Goal: Task Accomplishment & Management: Manage account settings

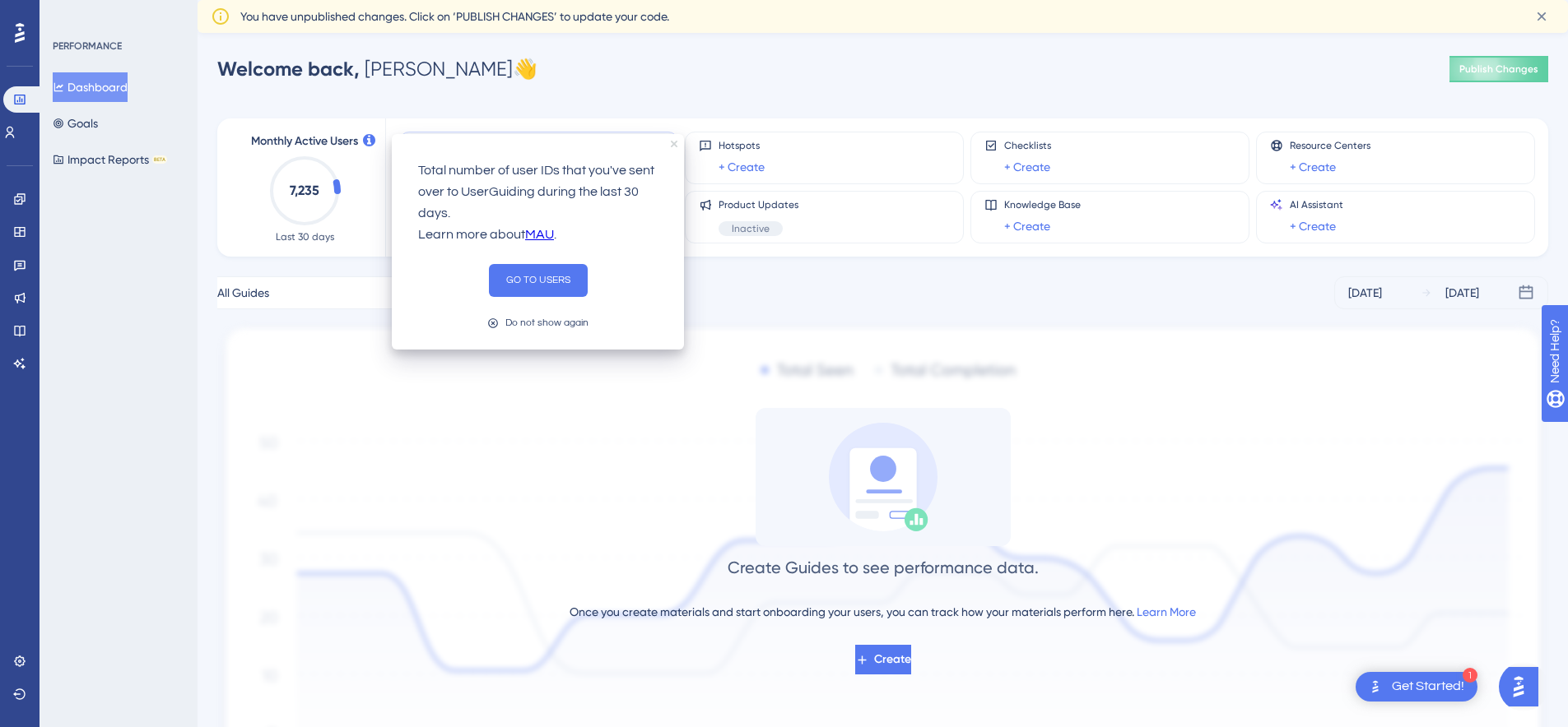
click at [672, 143] on icon "close tooltip" at bounding box center [674, 144] width 7 height 7
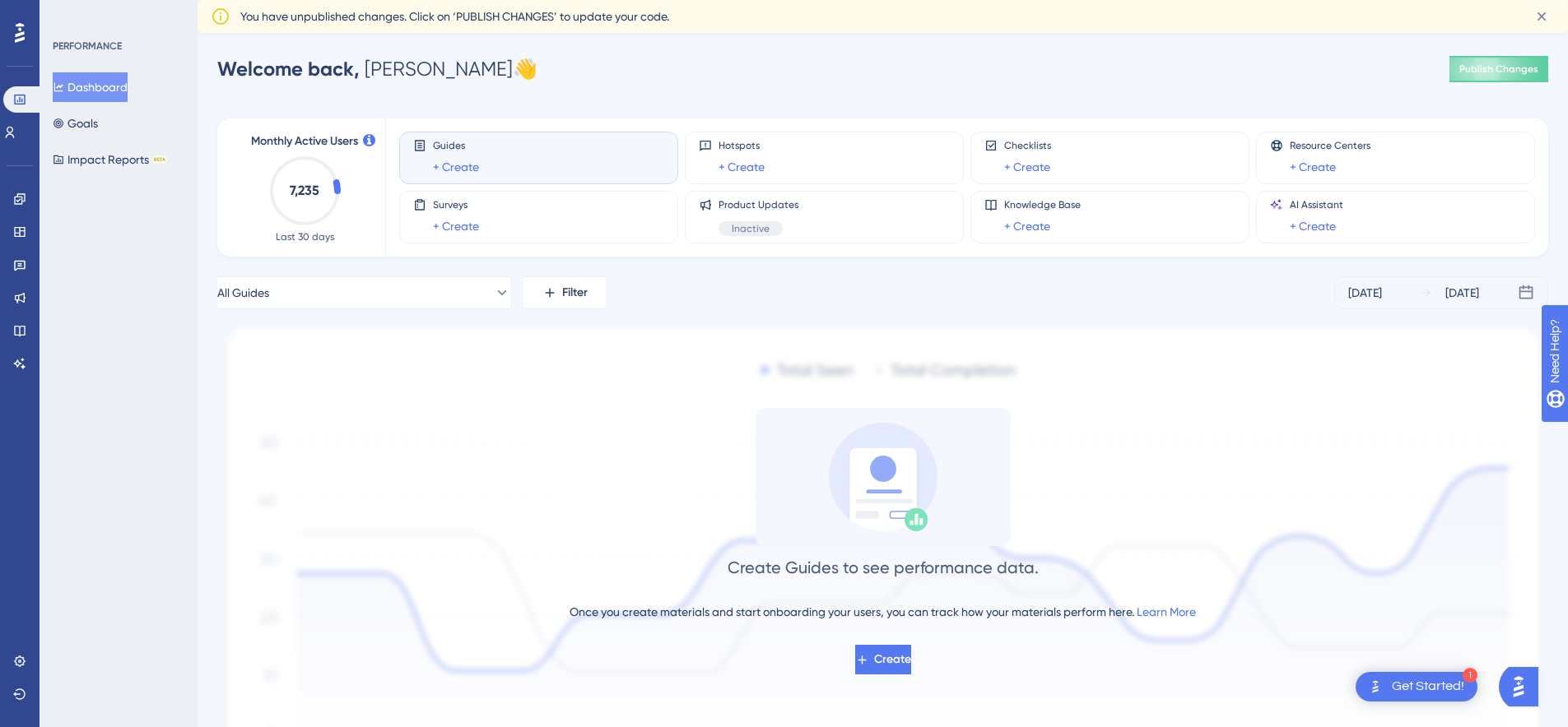
drag, startPoint x: 41, startPoint y: 613, endPoint x: 39, endPoint y: 664, distance: 51.0
click at [43, 664] on div "PERFORMANCE Dashboard Goals Impact Reports BETA" at bounding box center [119, 364] width 158 height 727
click at [21, 658] on icon at bounding box center [19, 660] width 11 height 11
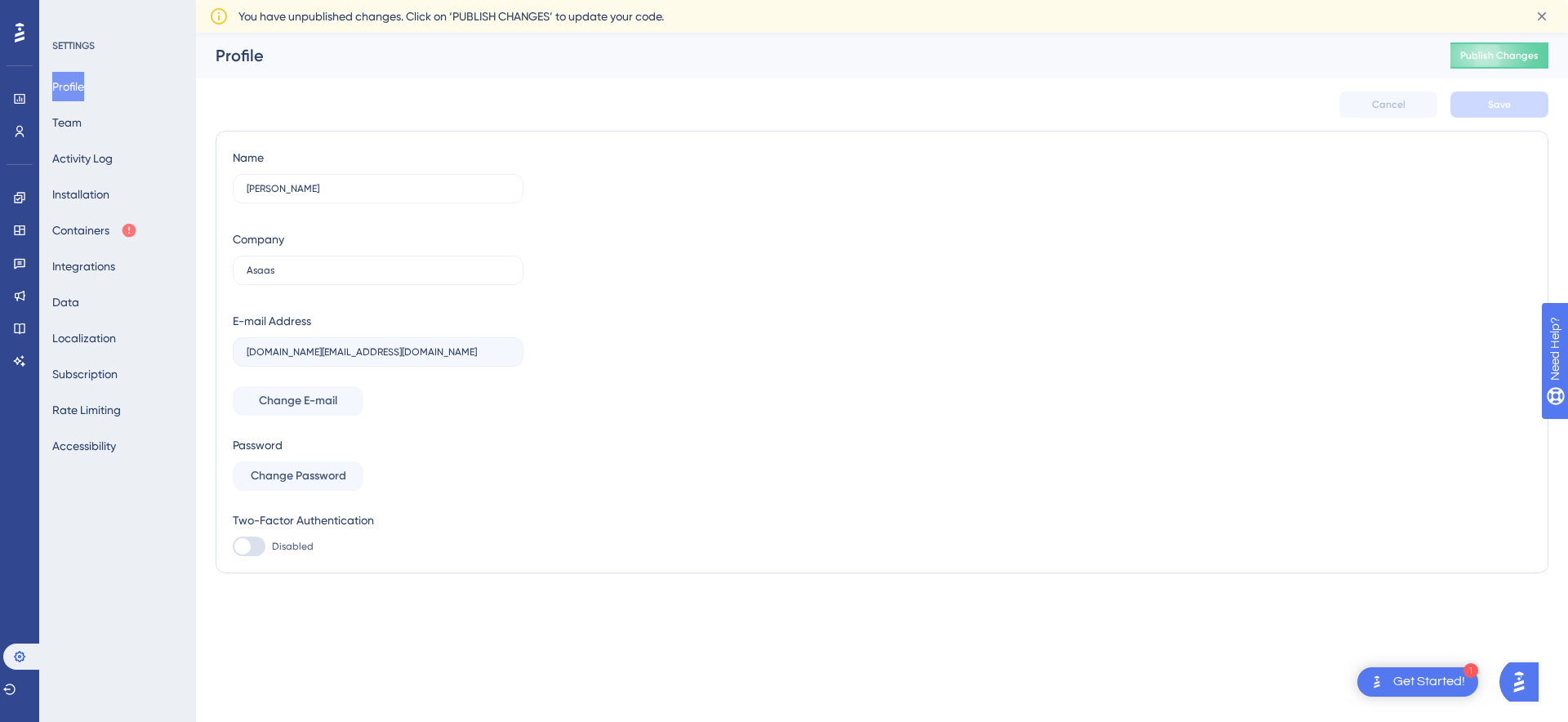
click at [91, 298] on div "LEAVE A REVIEW COPY SHARE LINK" at bounding box center [782, 387] width 1568 height 722
click at [79, 296] on div "LEAVE A REVIEW COPY SHARE LINK" at bounding box center [782, 387] width 1568 height 722
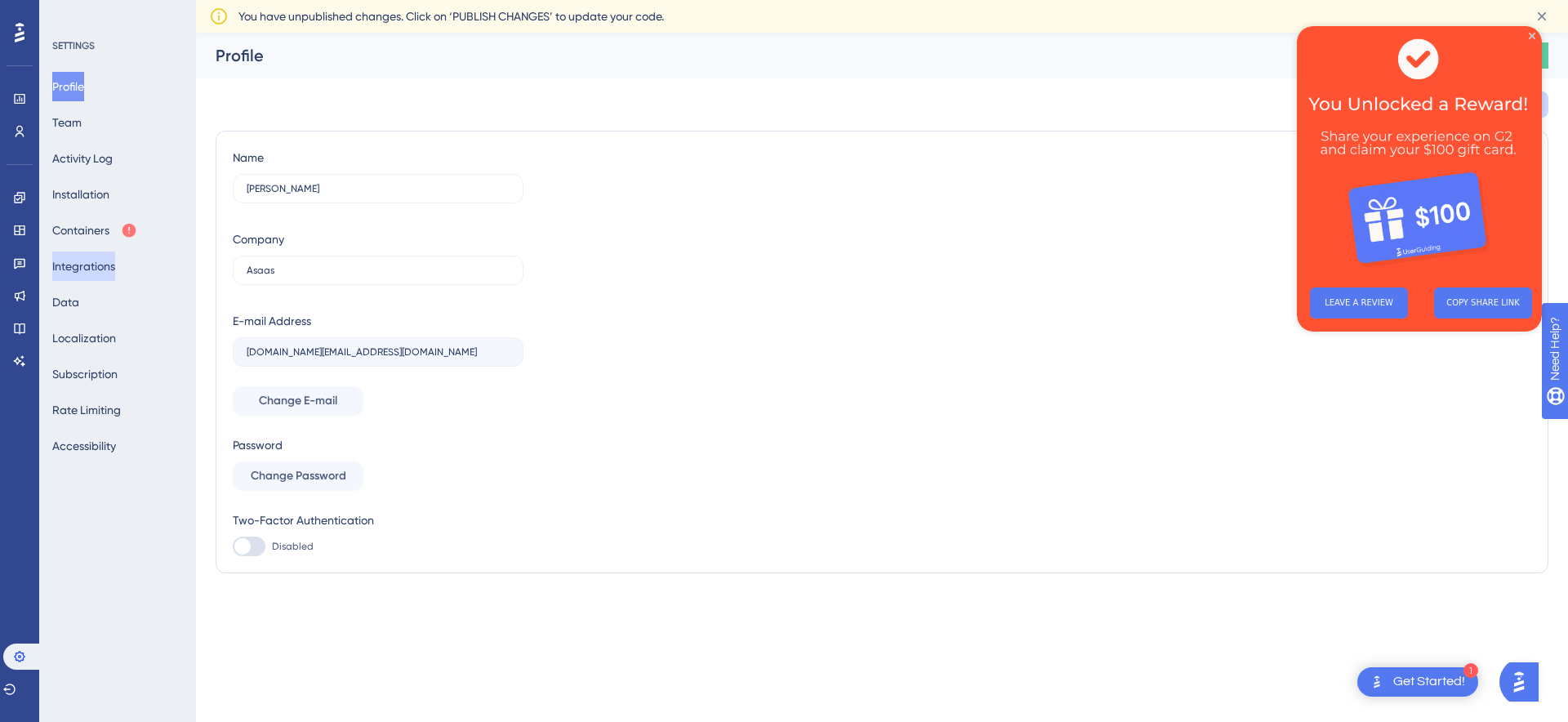
click at [94, 268] on button "Integrations" at bounding box center [83, 266] width 63 height 29
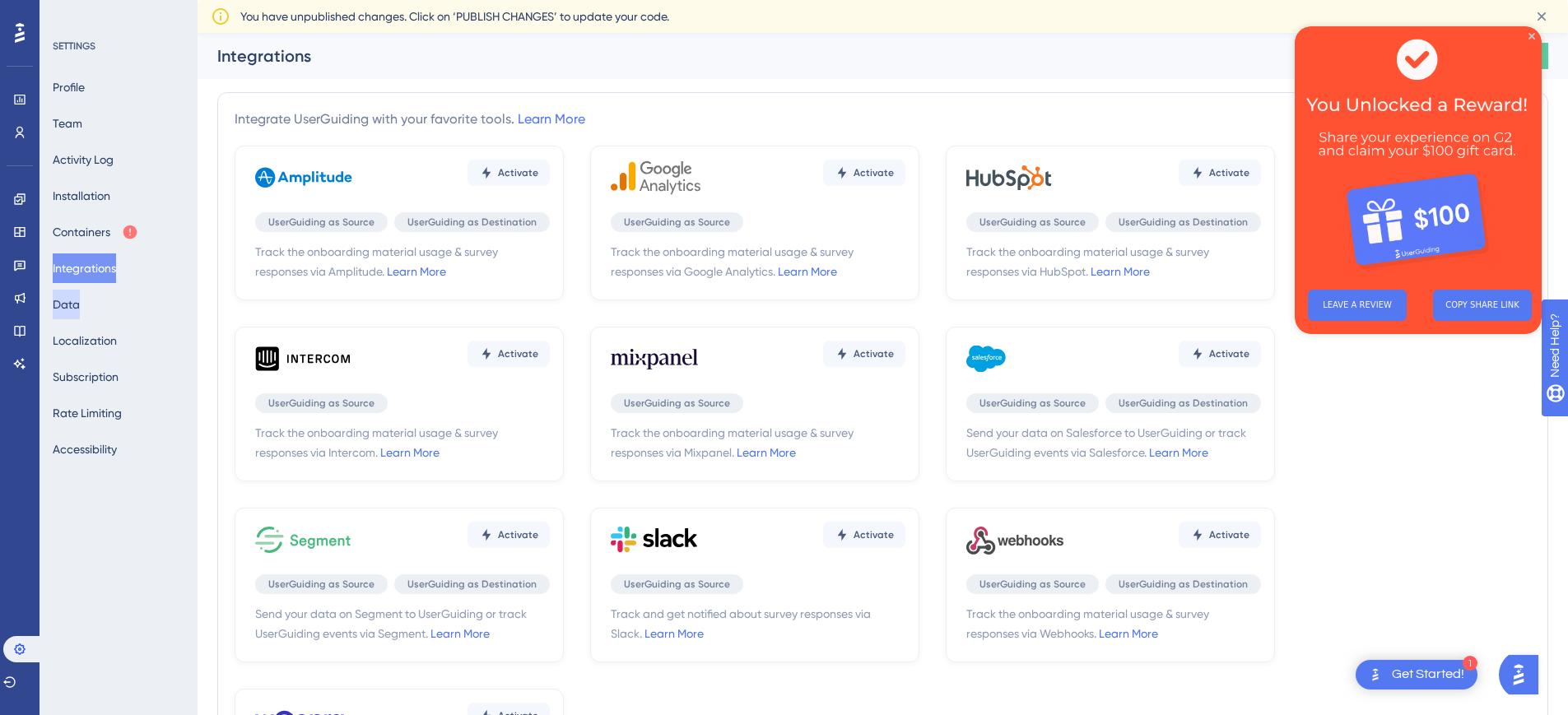
click at [79, 306] on button "Data" at bounding box center [66, 304] width 27 height 30
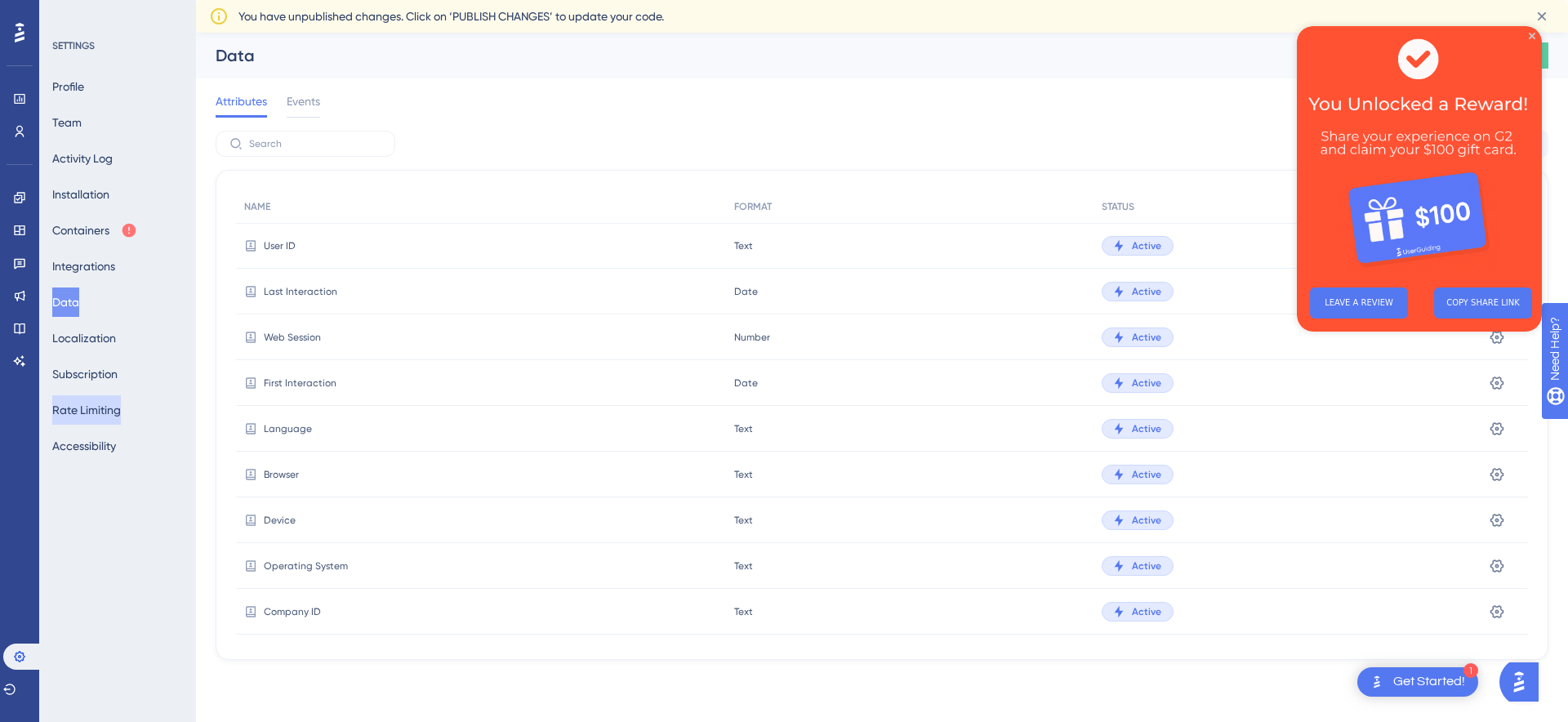
click at [93, 415] on button "Rate Limiting" at bounding box center [87, 410] width 69 height 29
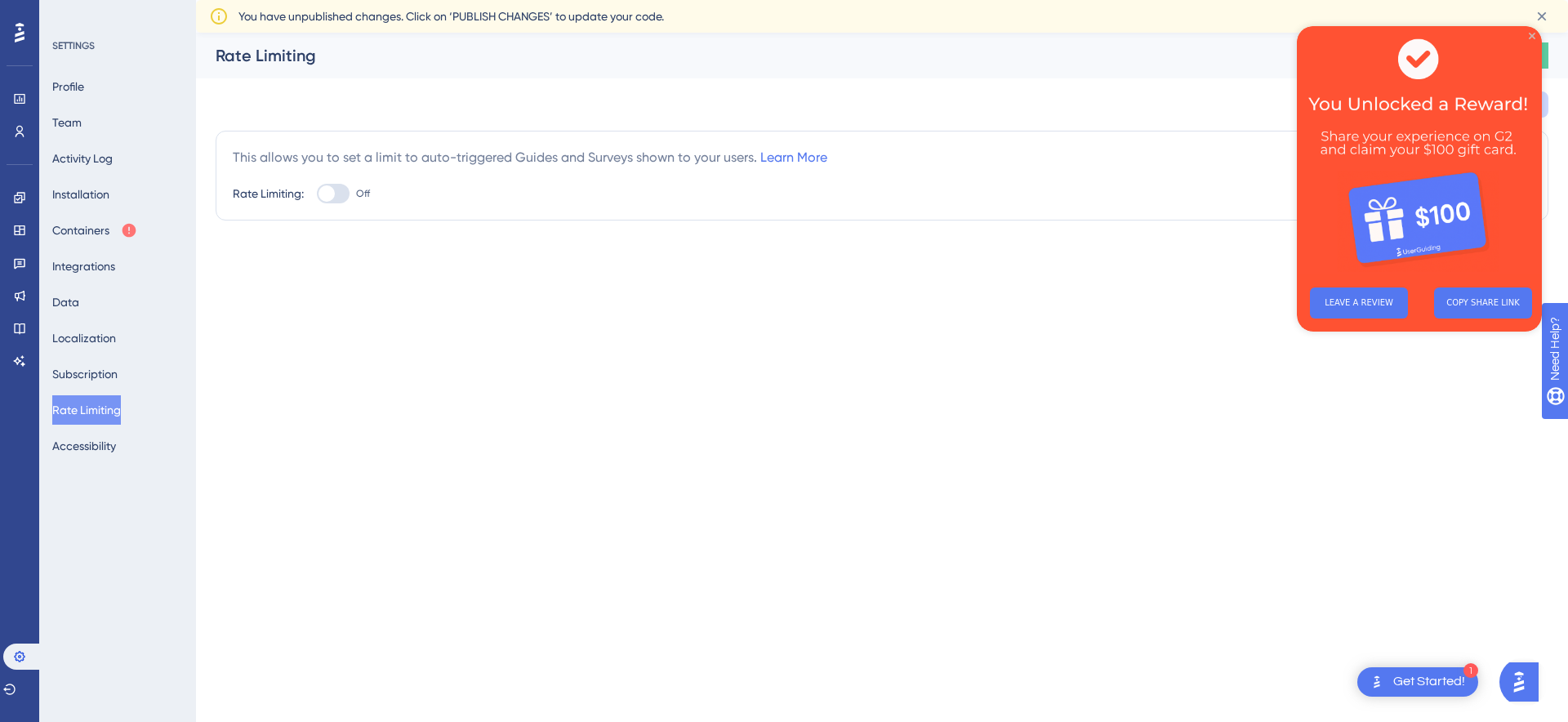
click at [1530, 34] on icon "Close Preview" at bounding box center [1532, 36] width 7 height 7
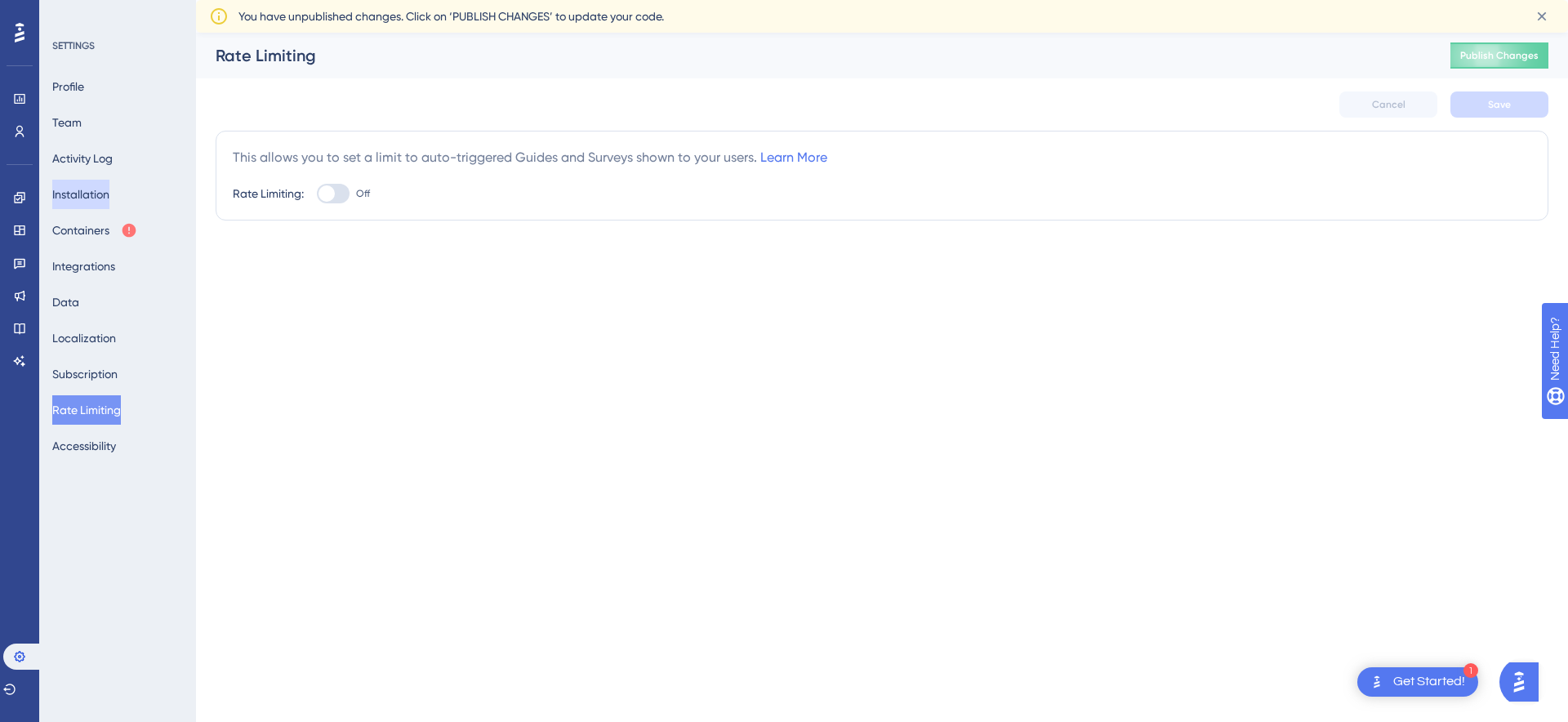
click at [78, 199] on button "Installation" at bounding box center [81, 195] width 57 height 29
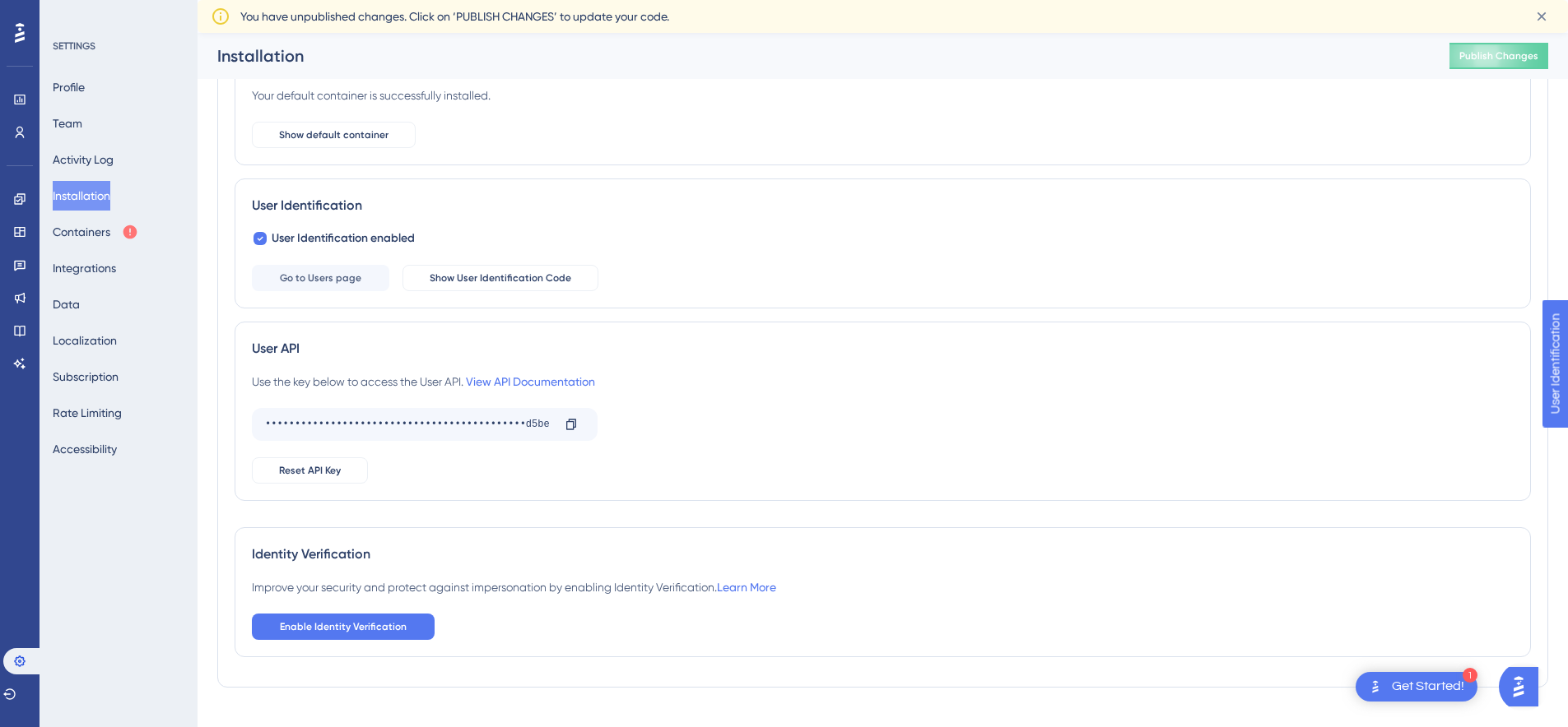
scroll to position [140, 0]
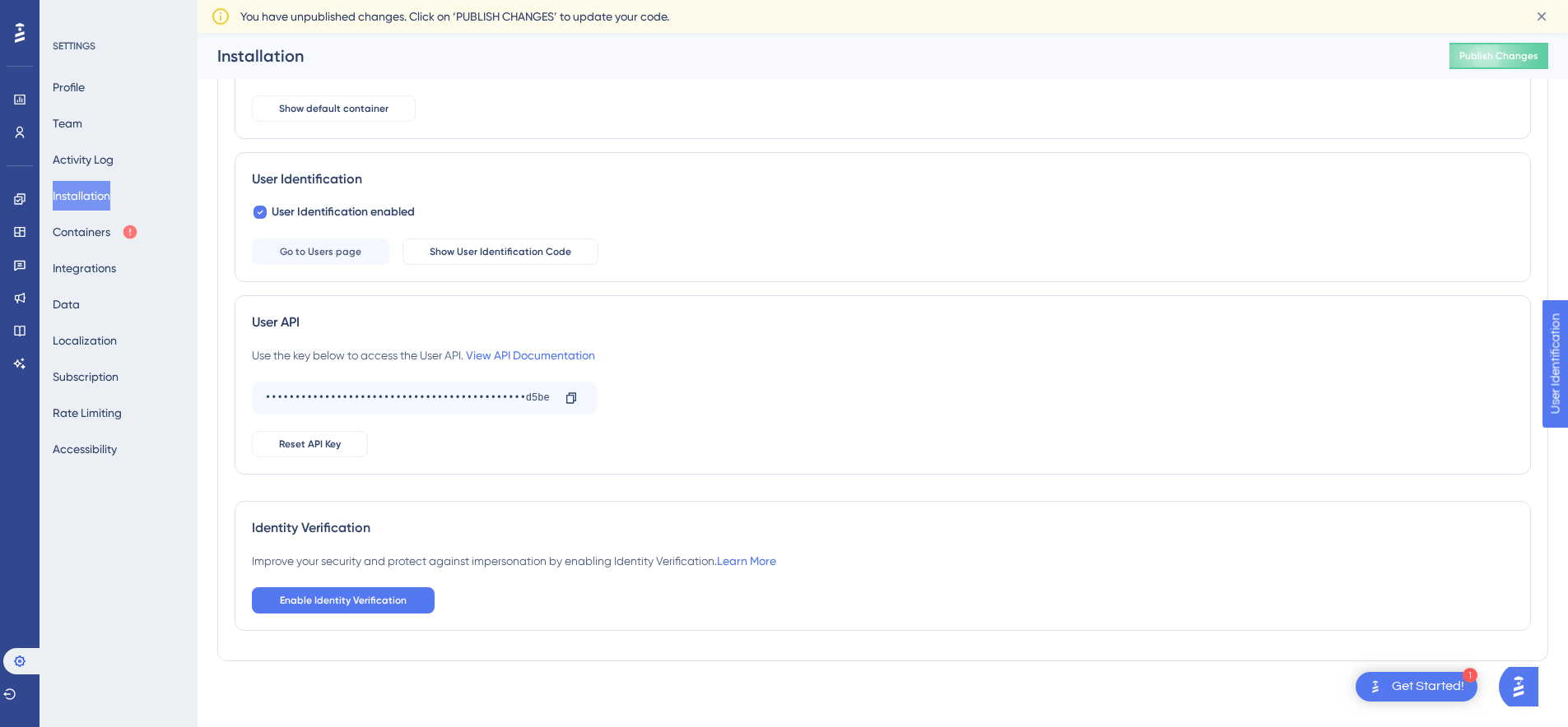
click at [86, 159] on div "✨ Save My Spot!✨" at bounding box center [792, 151] width 1580 height 354
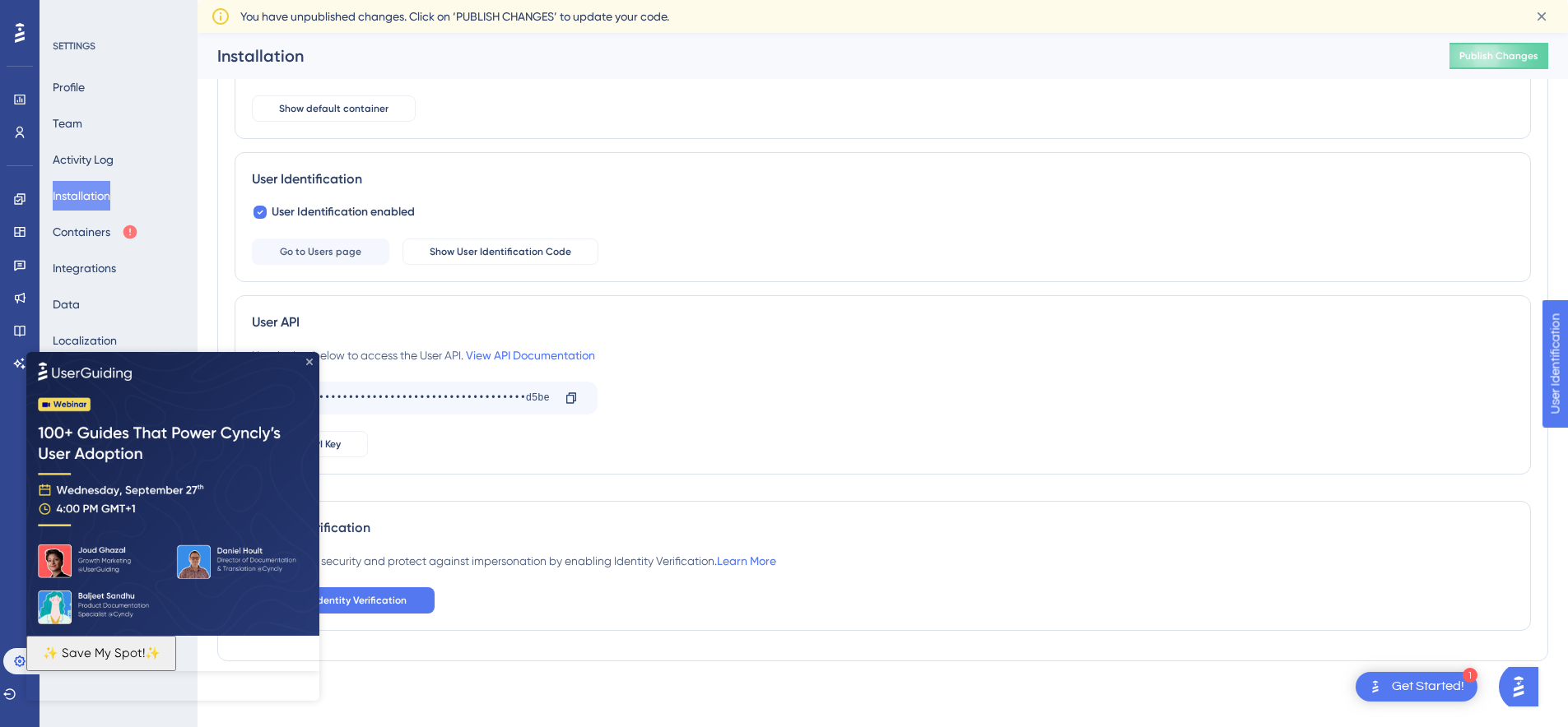
click at [310, 363] on icon "Close Preview" at bounding box center [309, 361] width 7 height 7
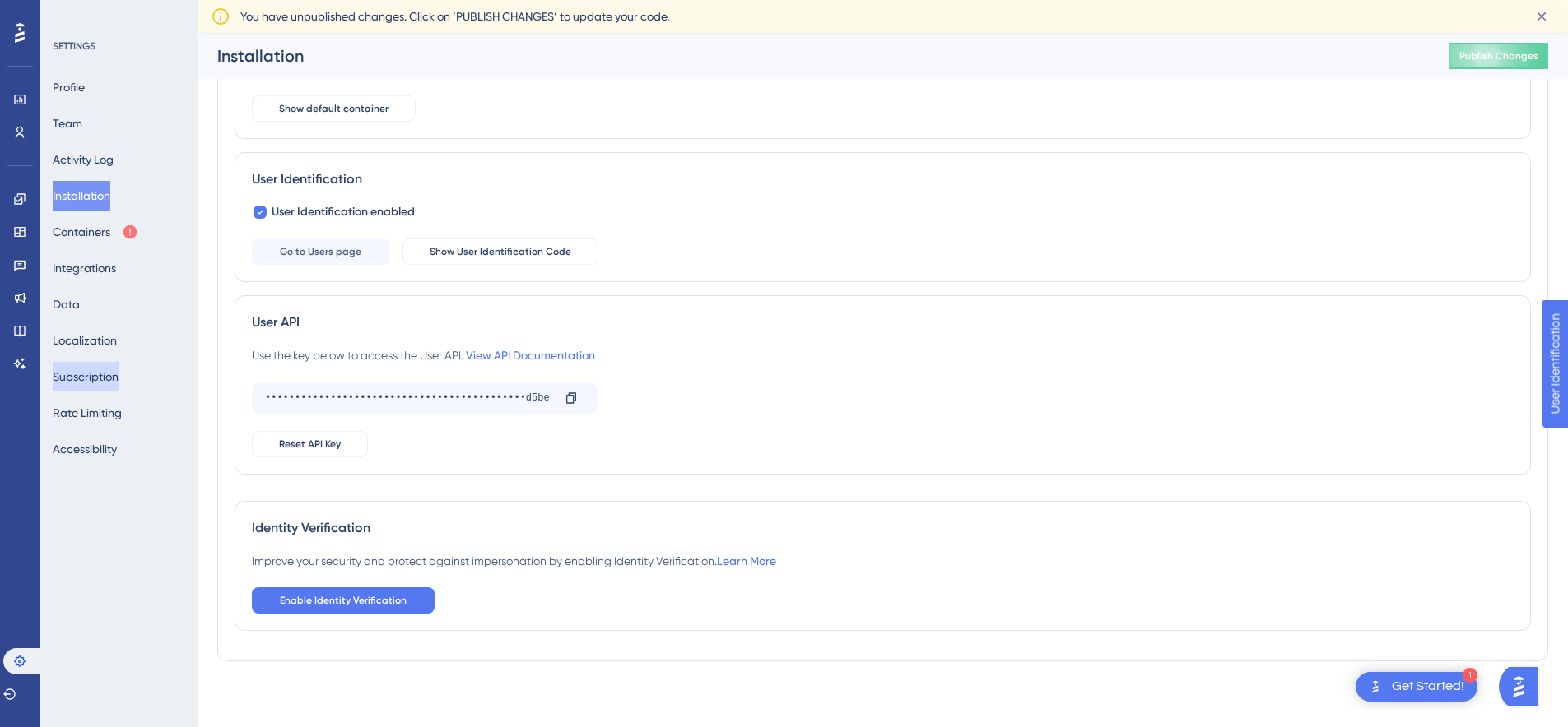
click at [104, 382] on button "Subscription" at bounding box center [86, 377] width 66 height 30
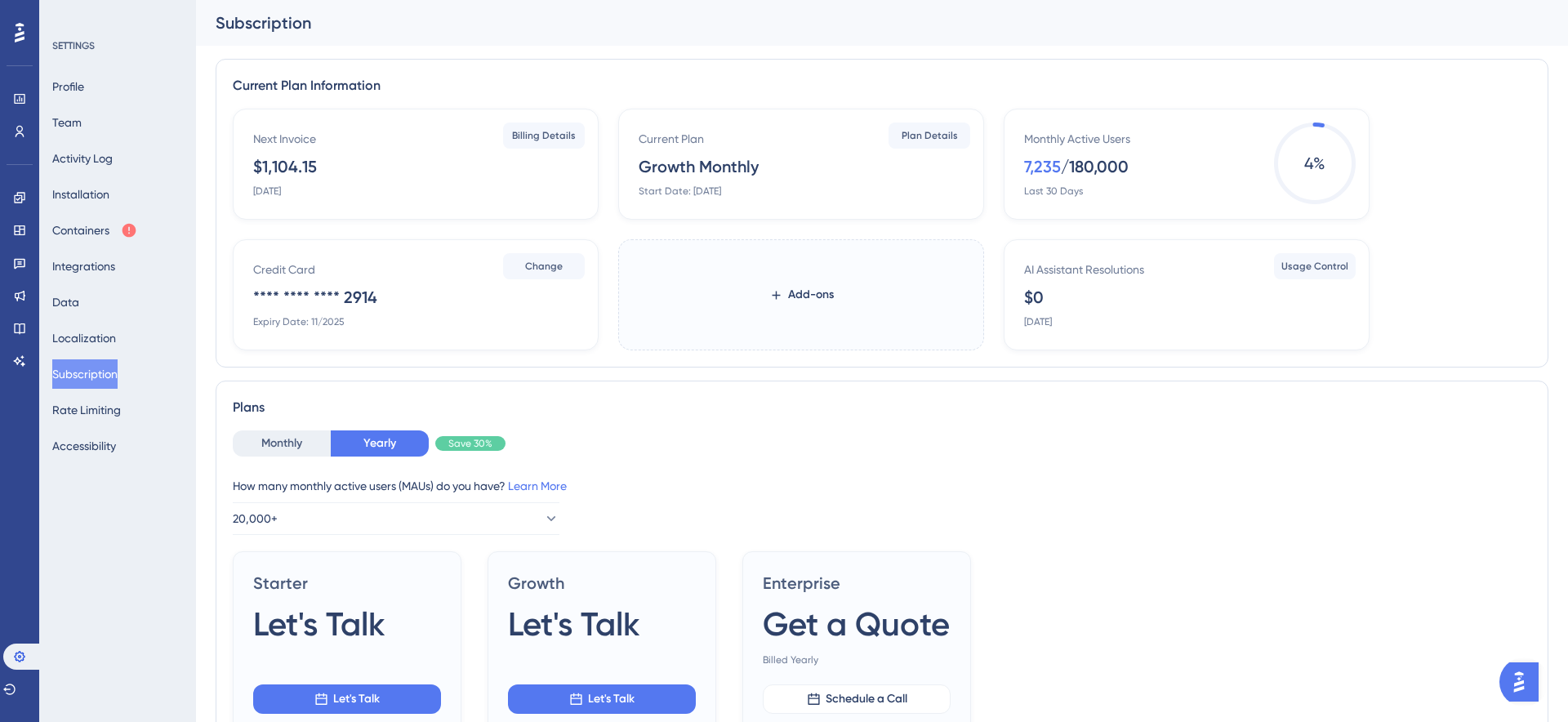
click at [70, 103] on div "Profile Team Activity Log Installation Containers Integrations Data Localizatio…" at bounding box center [119, 266] width 133 height 389
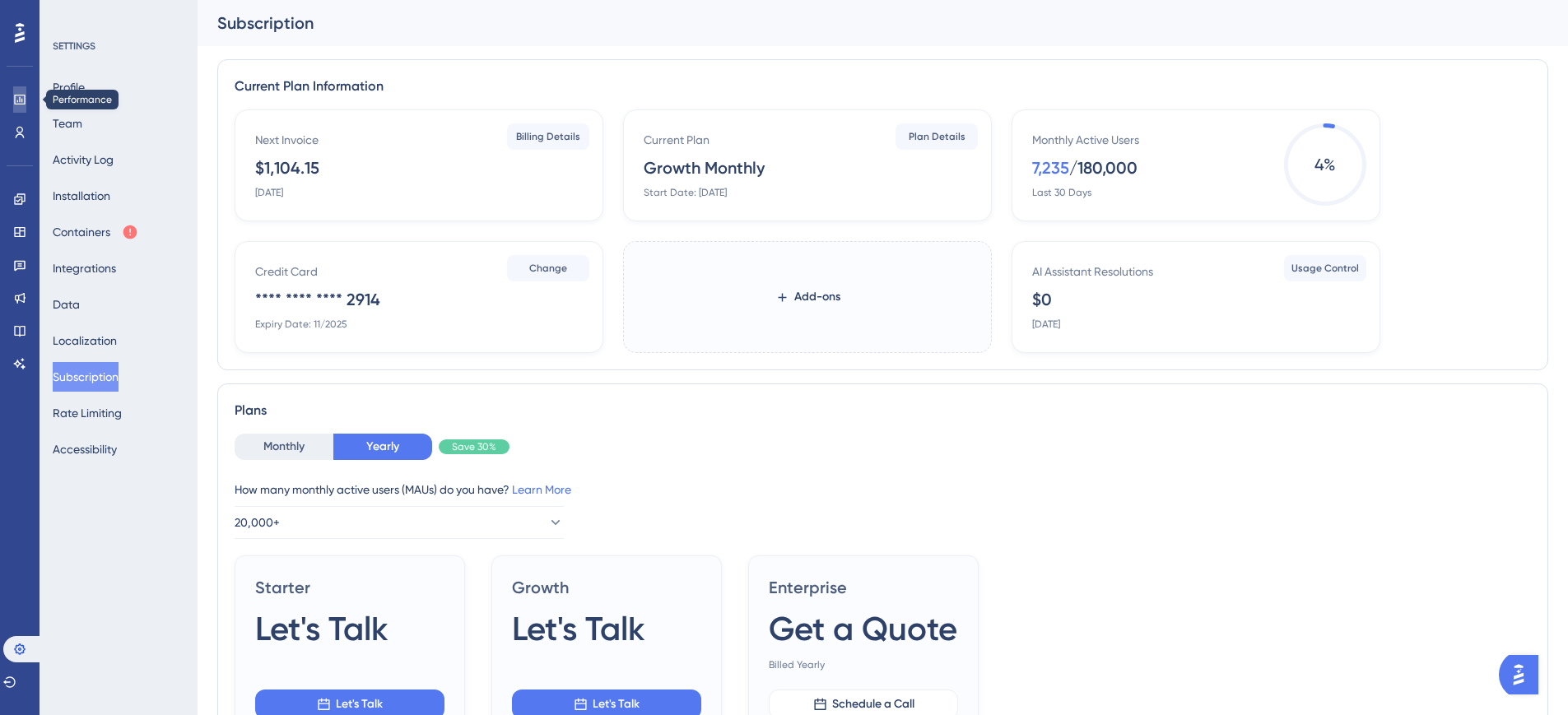
click at [21, 108] on link at bounding box center [20, 100] width 13 height 26
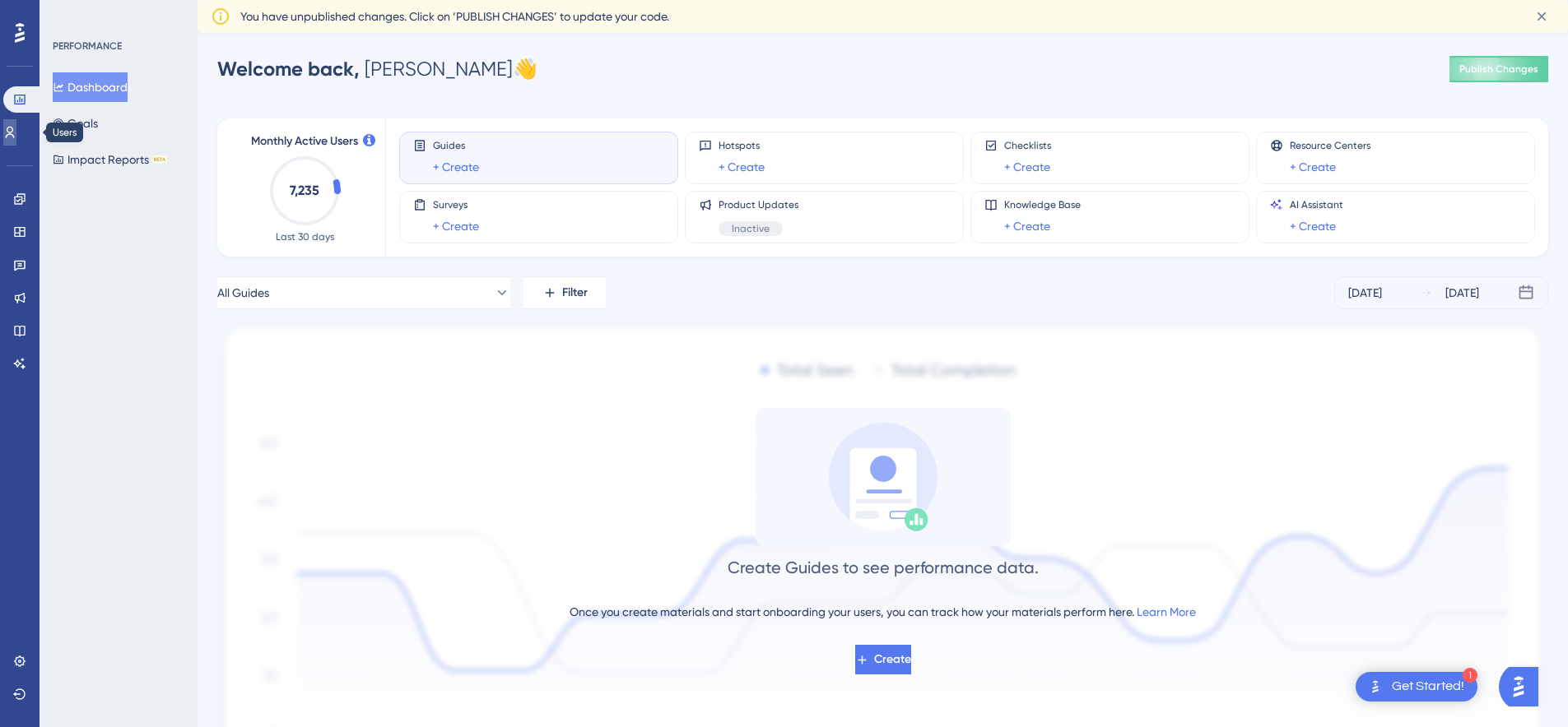
click at [15, 138] on icon at bounding box center [10, 133] width 13 height 13
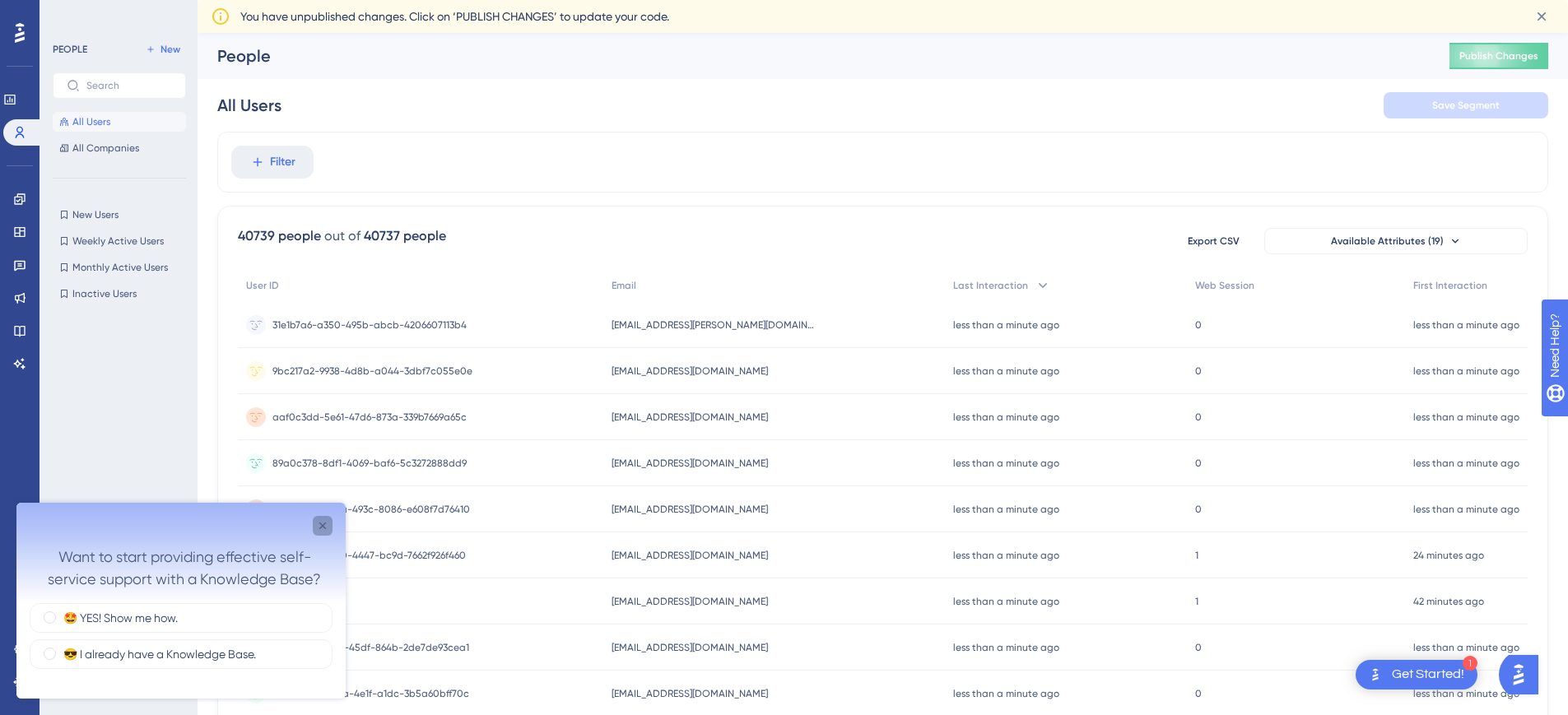
click at [317, 525] on icon "Close survey" at bounding box center [323, 526] width 13 height 13
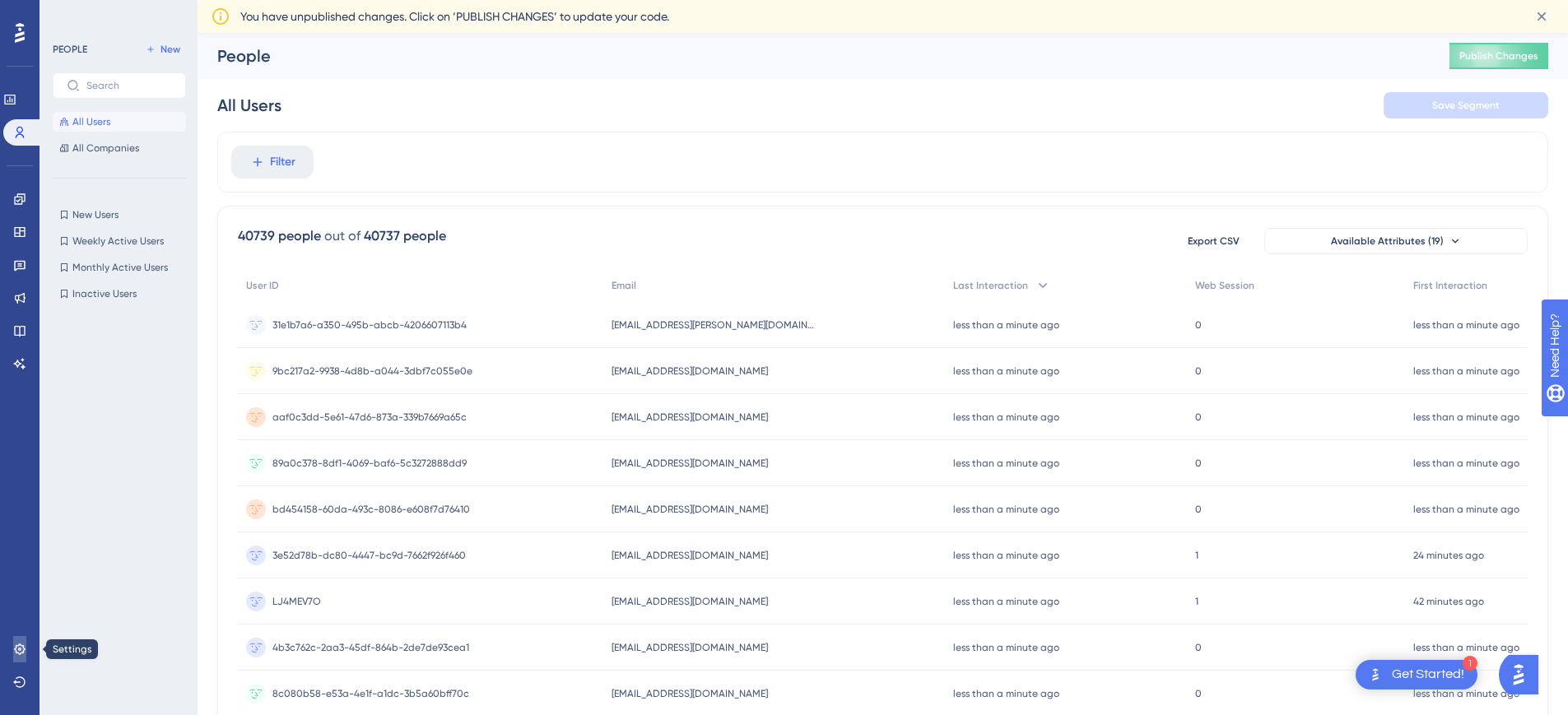
click at [14, 661] on link at bounding box center [20, 649] width 13 height 26
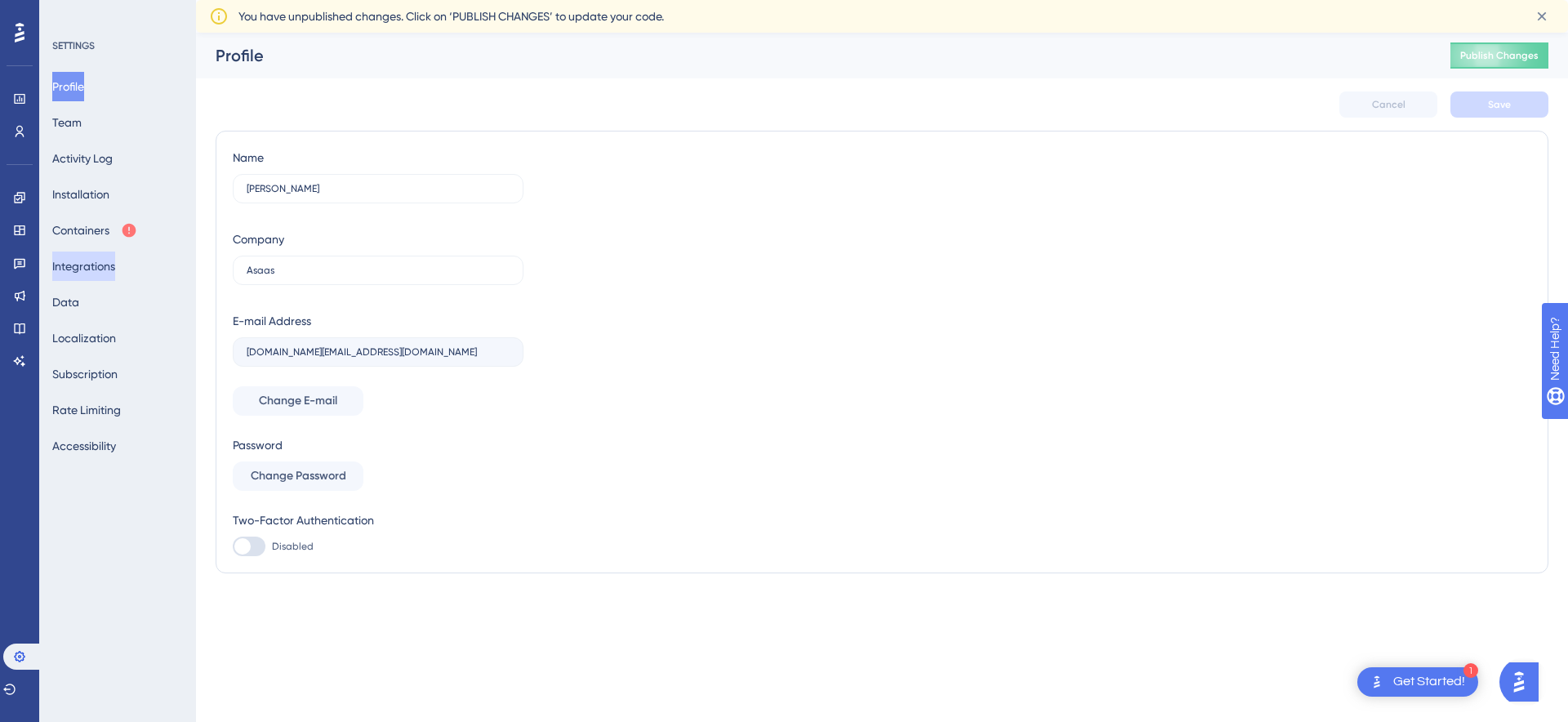
click at [67, 273] on button "Integrations" at bounding box center [83, 266] width 63 height 29
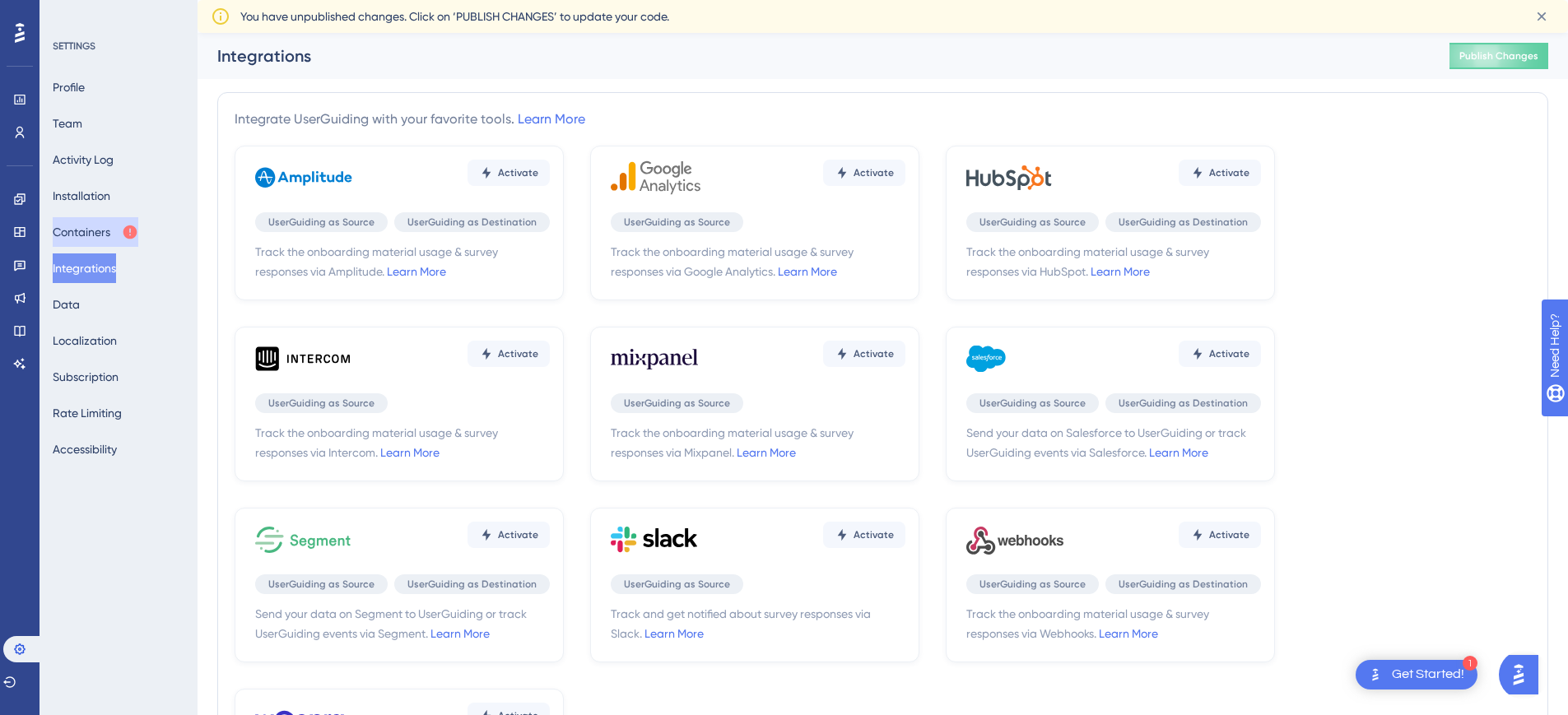
click at [124, 225] on button "Containers" at bounding box center [96, 232] width 86 height 30
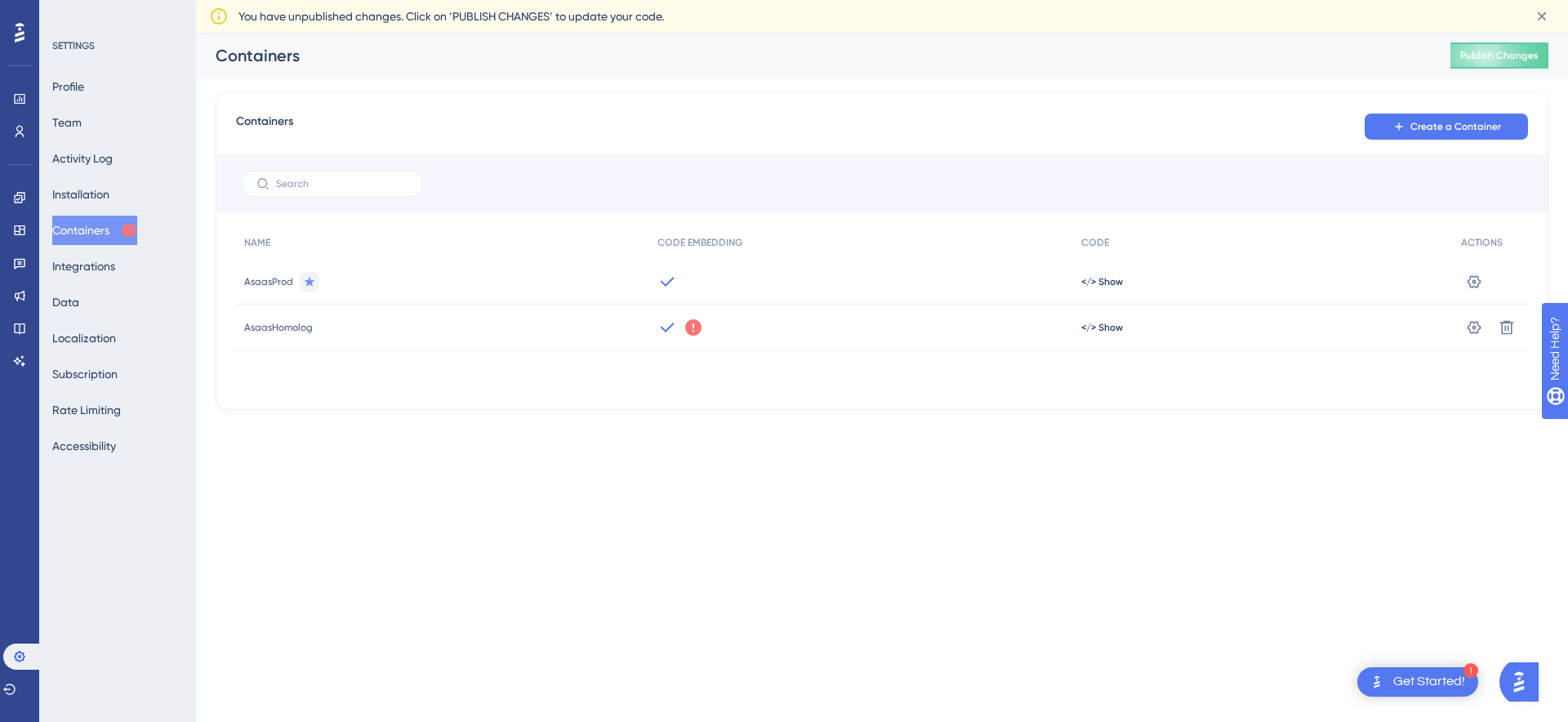
click at [260, 282] on span "AsaasProd" at bounding box center [268, 282] width 49 height 13
click at [1467, 274] on icon at bounding box center [1474, 282] width 16 height 16
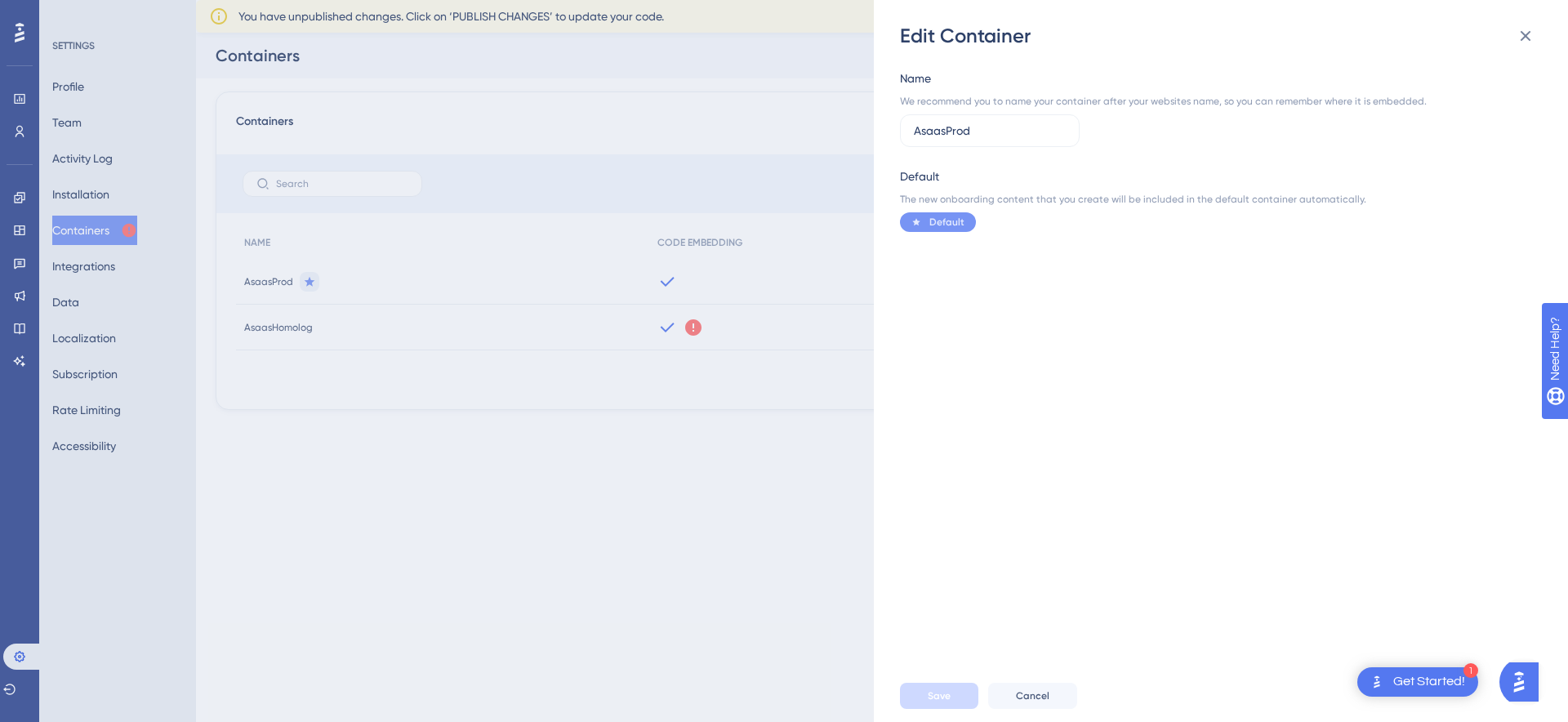
click at [626, 276] on div "Edit Container Name We recommend you to name your container after your websites…" at bounding box center [784, 361] width 1568 height 722
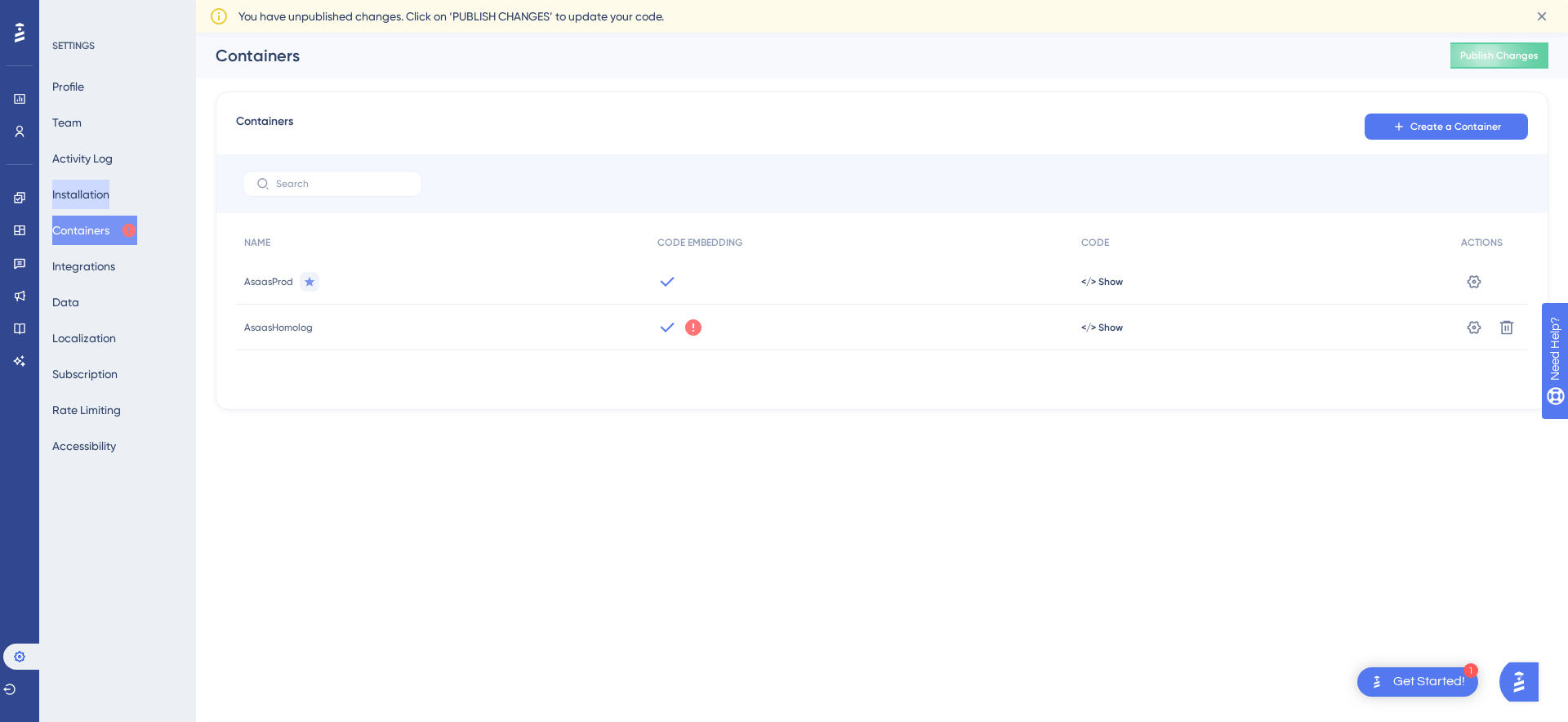
click at [99, 183] on button "Installation" at bounding box center [81, 195] width 57 height 29
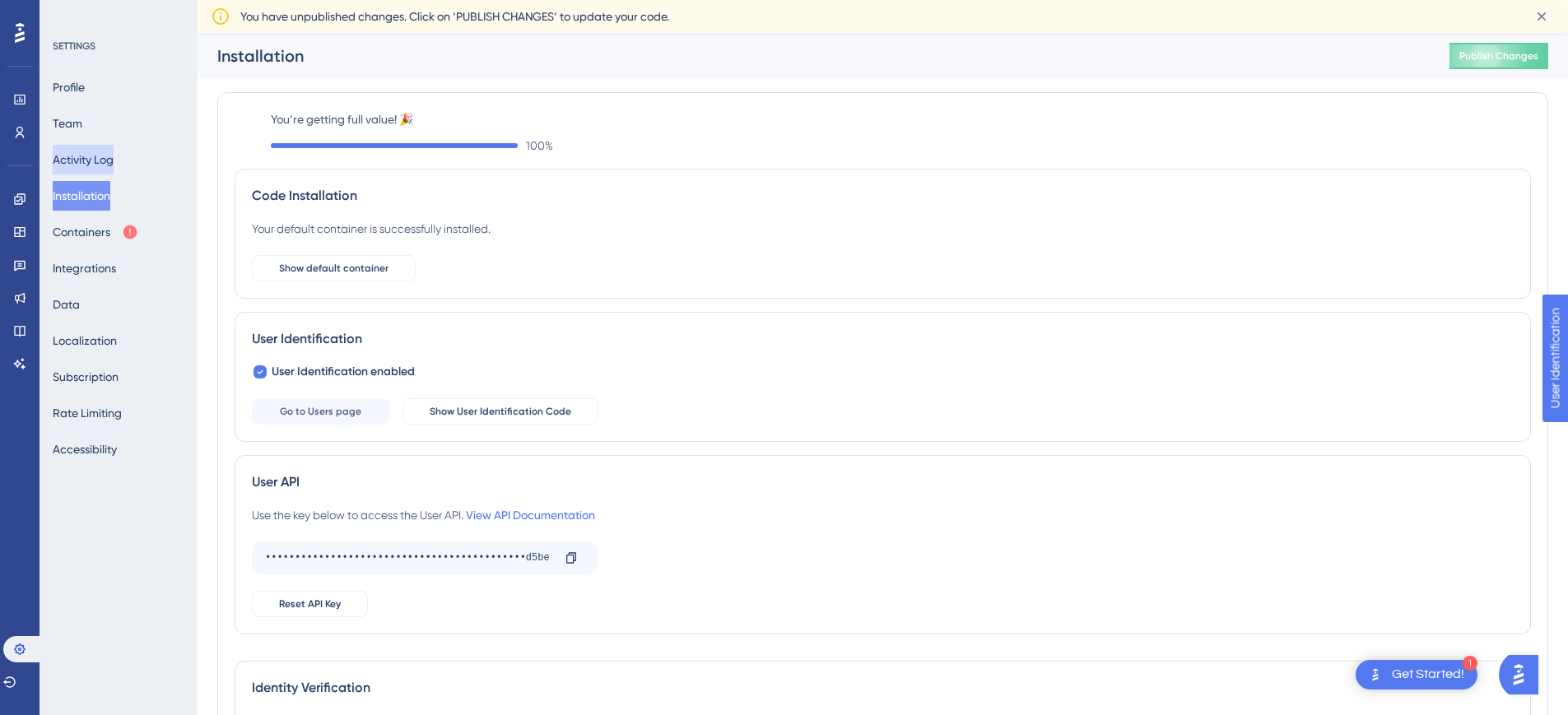
click at [111, 157] on button "Activity Log" at bounding box center [83, 160] width 61 height 30
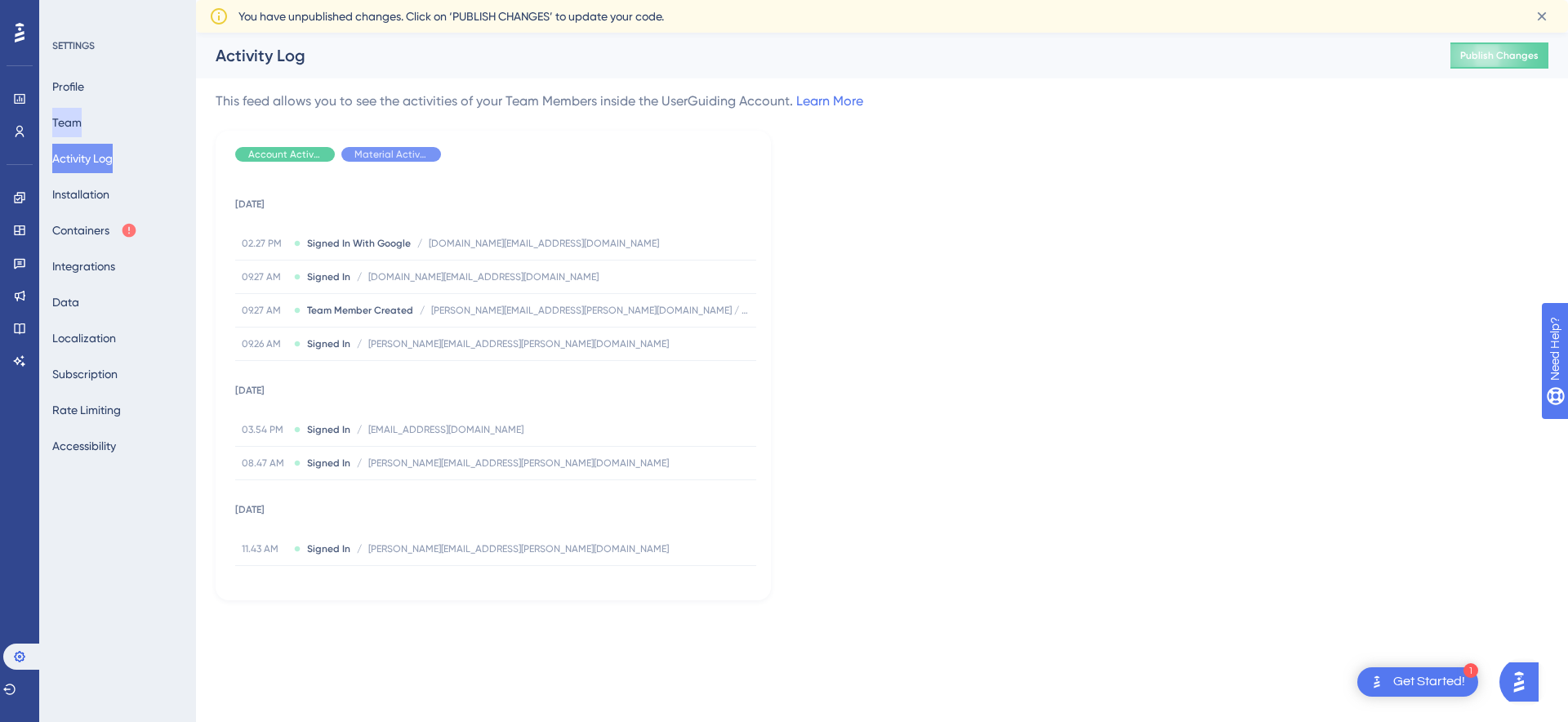
click at [79, 121] on button "Team" at bounding box center [67, 123] width 29 height 29
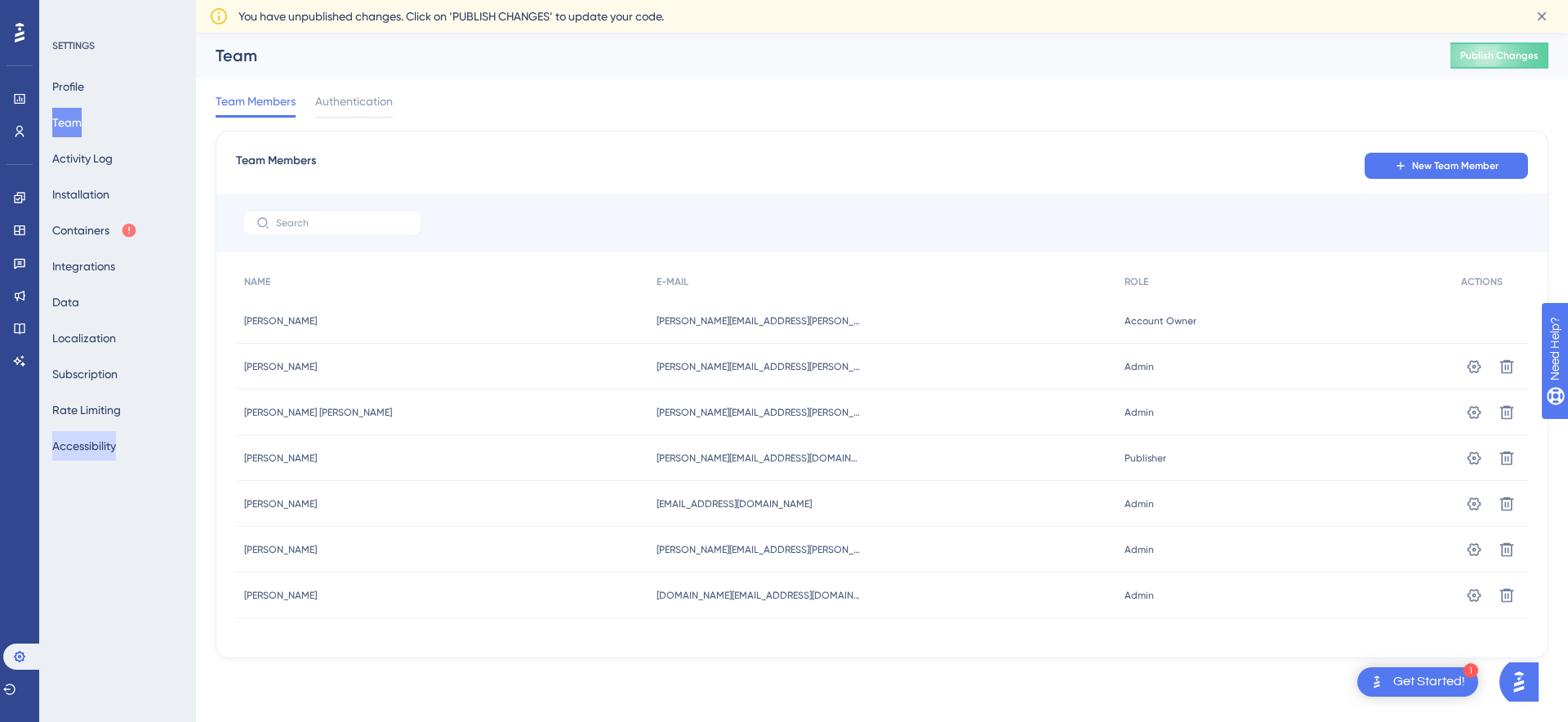
click at [114, 445] on button "Accessibility" at bounding box center [84, 446] width 64 height 29
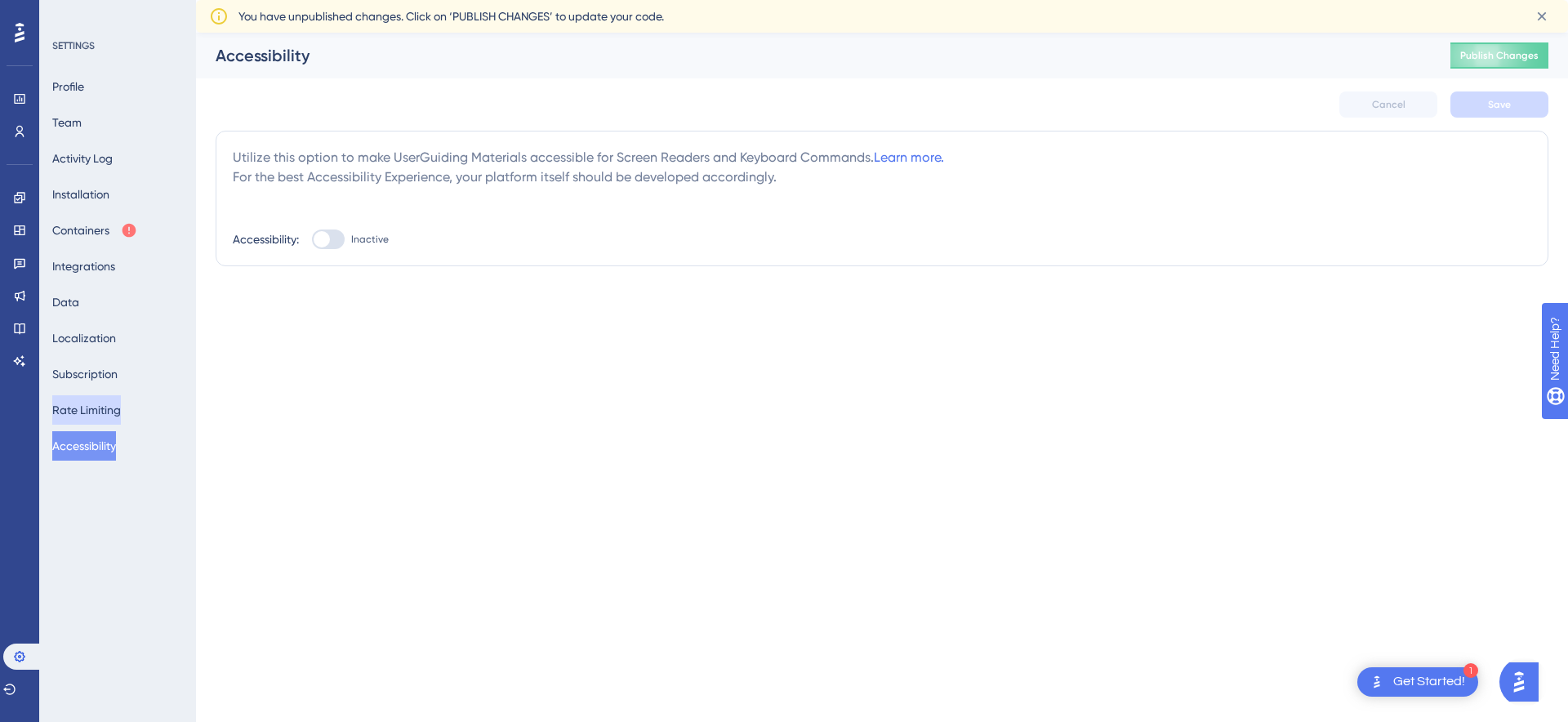
click at [95, 404] on button "Rate Limiting" at bounding box center [87, 410] width 69 height 29
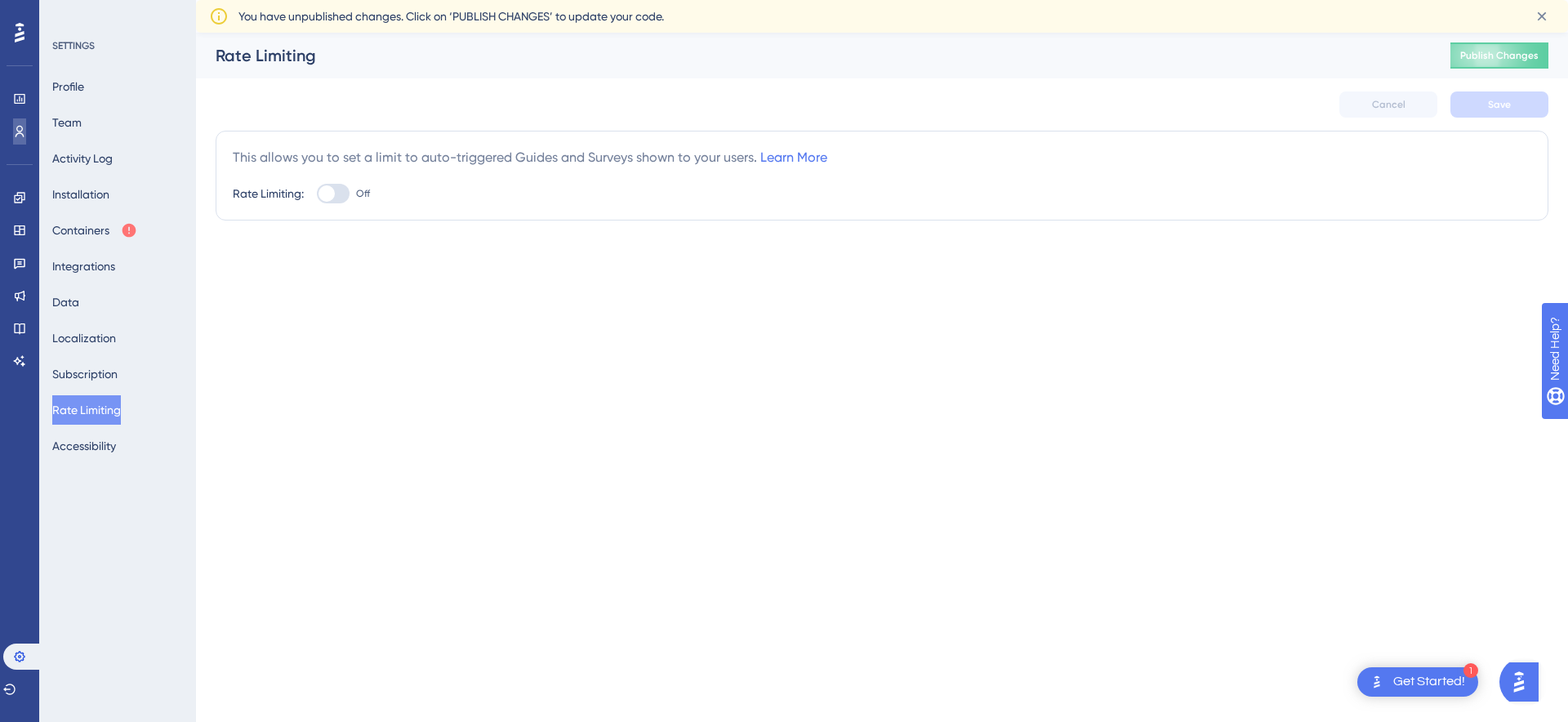
click at [20, 129] on icon at bounding box center [20, 132] width 13 height 13
